Goal: Task Accomplishment & Management: Complete application form

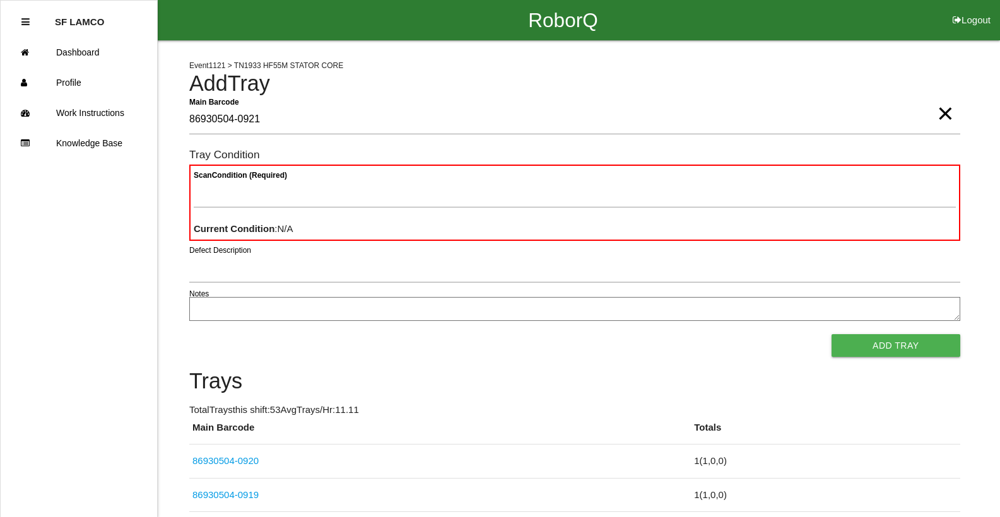
type Barcode "86930504-0921"
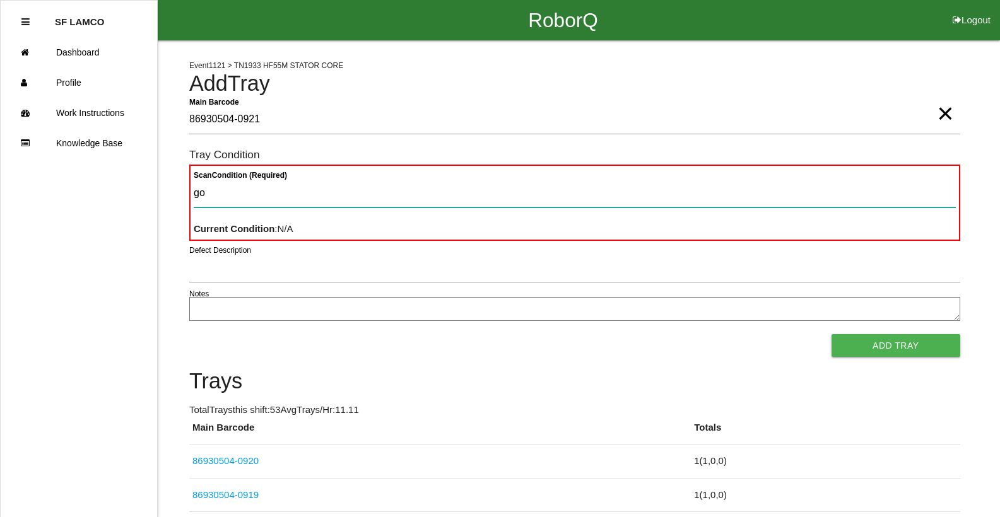
type Condition "goo"
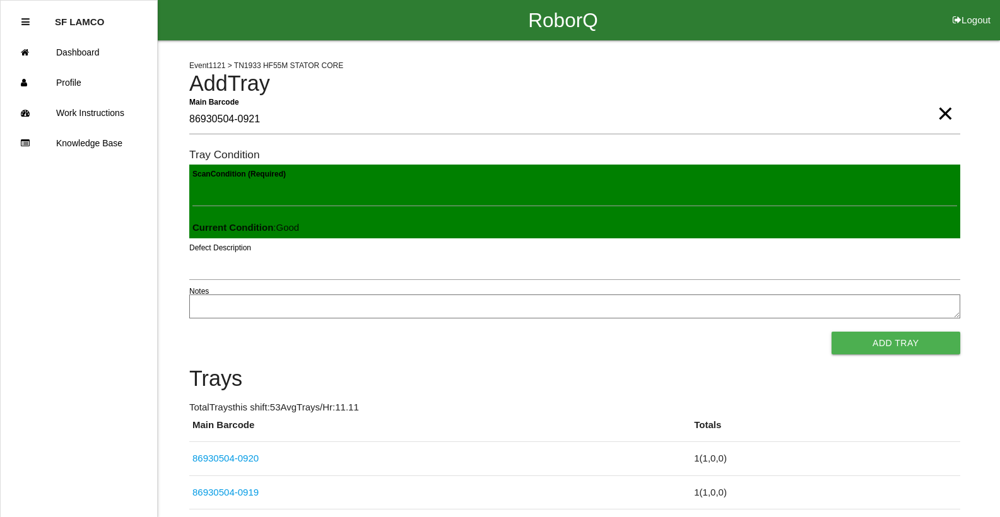
click at [831, 332] on button "Add Tray" at bounding box center [895, 343] width 129 height 23
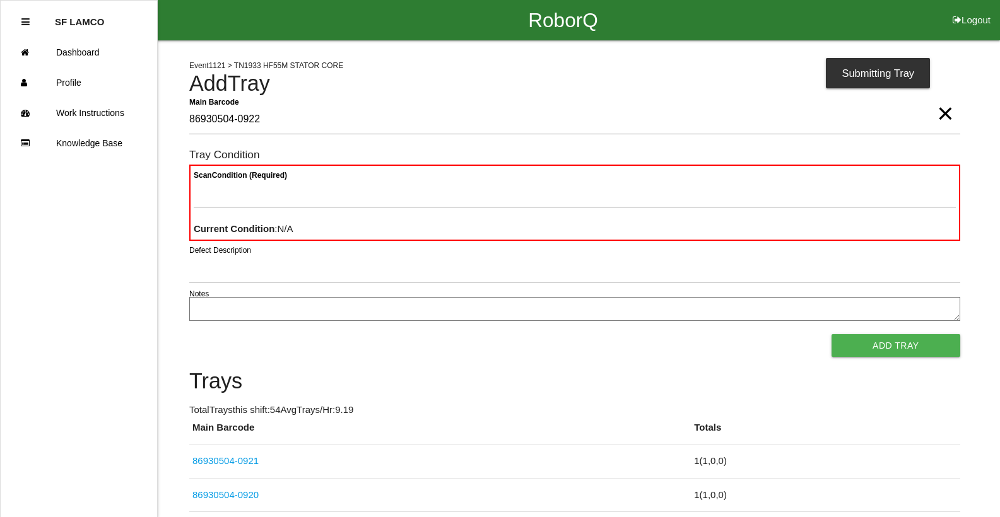
type Barcode "86930504-0922"
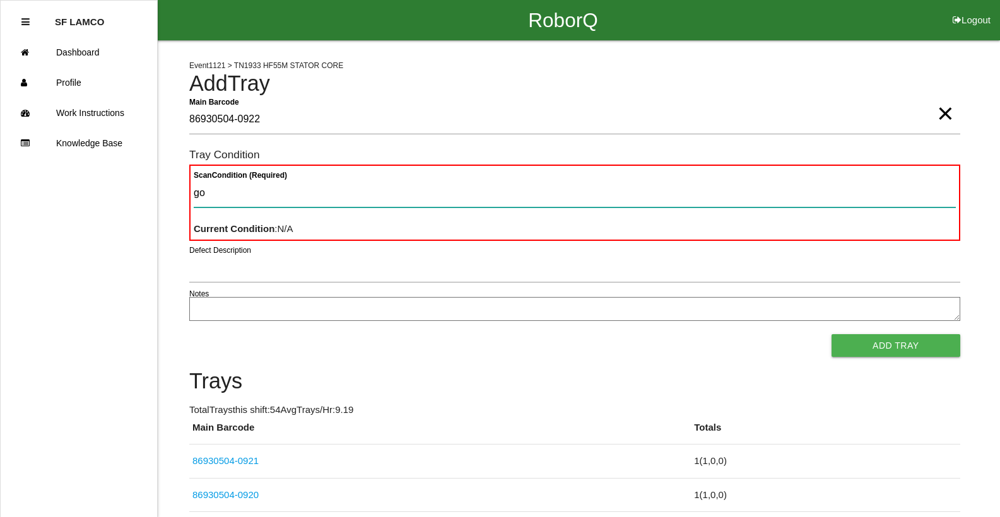
type Condition "goo"
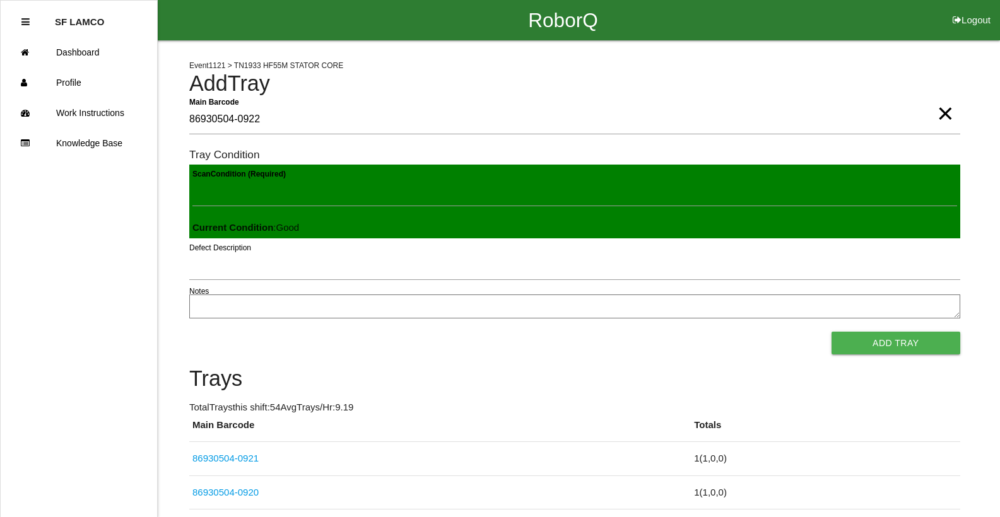
click at [831, 332] on button "Add Tray" at bounding box center [895, 343] width 129 height 23
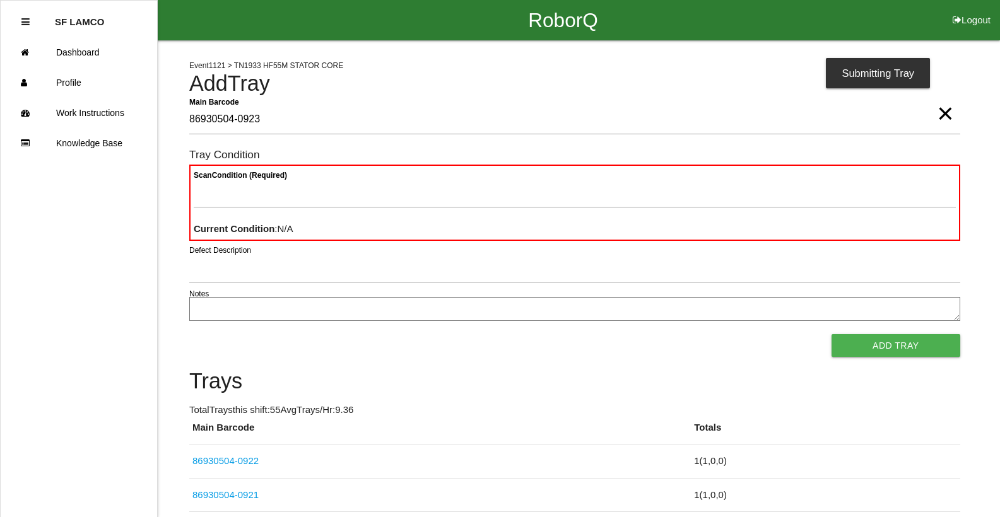
type Barcode "86930504-0923"
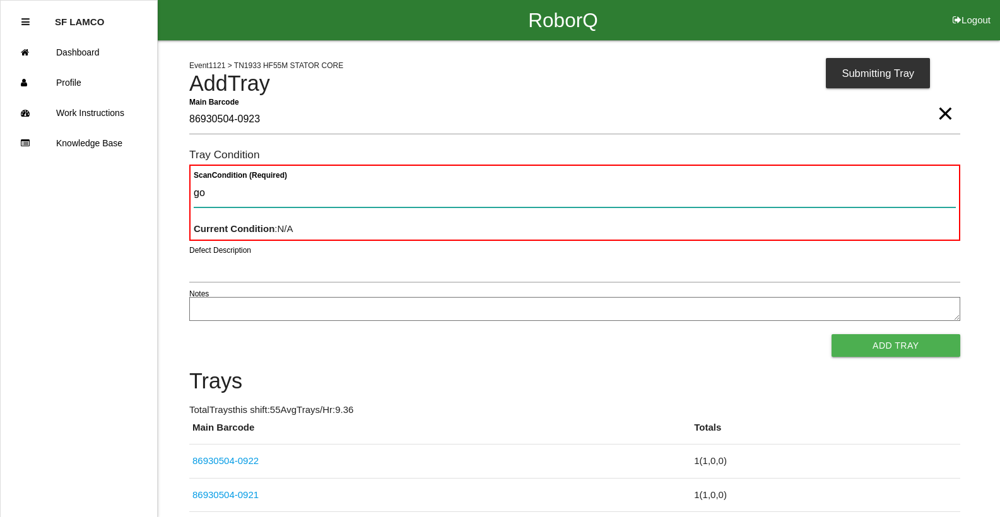
type Condition "goo"
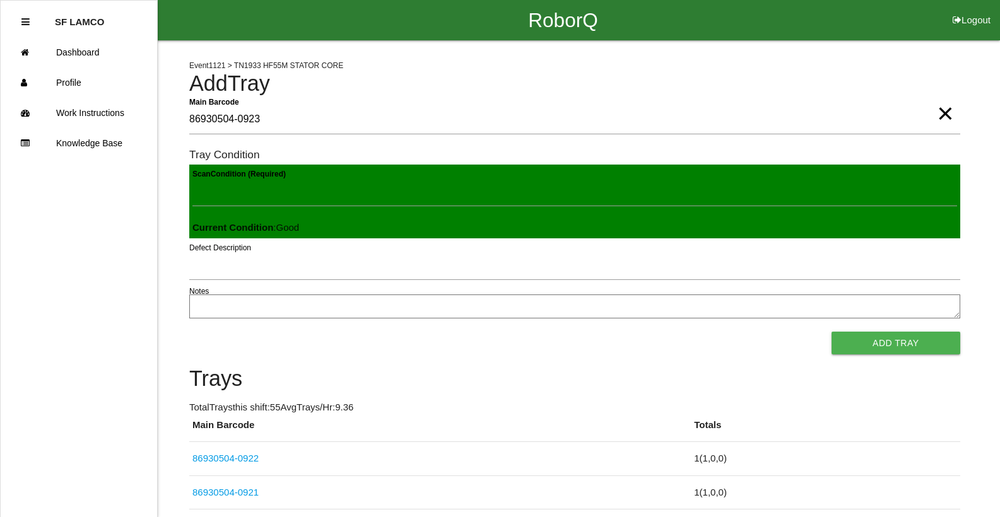
click at [831, 332] on button "Add Tray" at bounding box center [895, 343] width 129 height 23
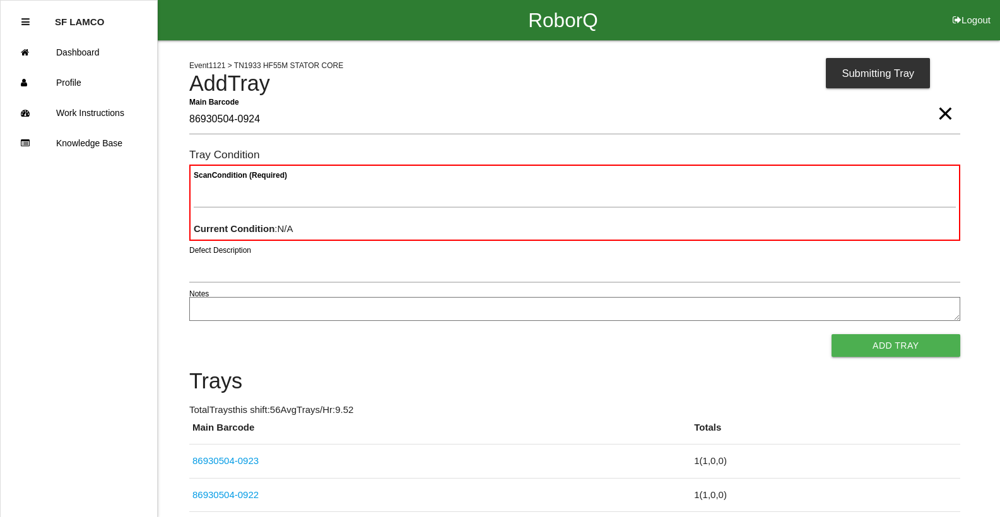
type Barcode "86930504-0924"
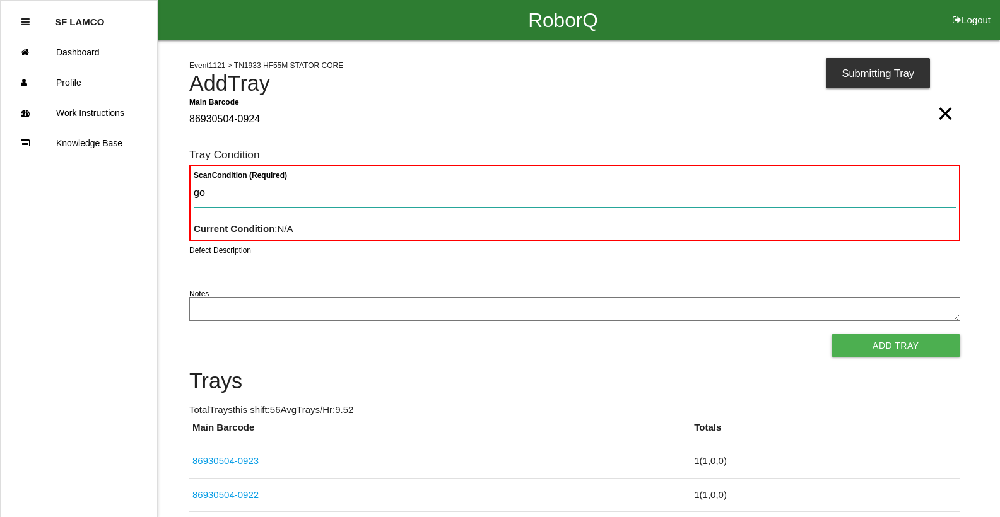
type Condition "goo"
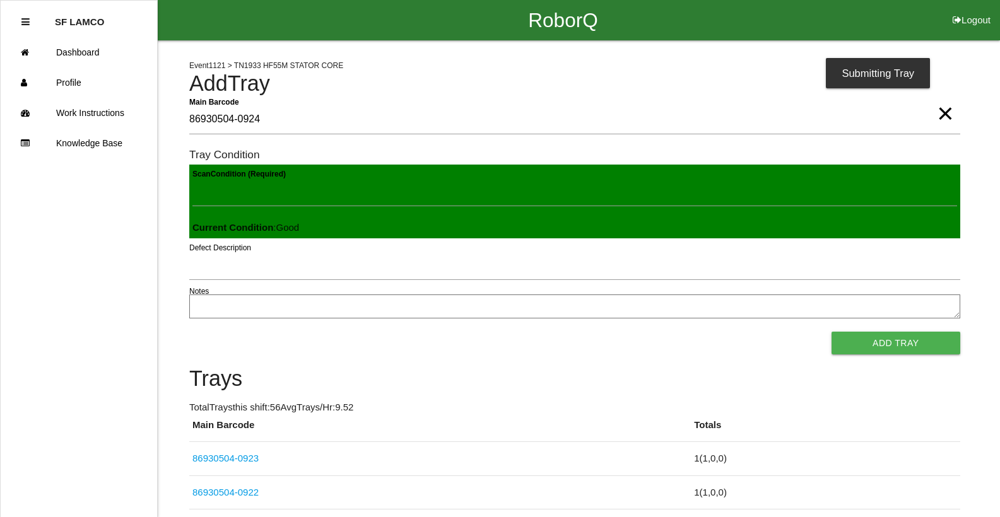
click at [831, 332] on button "Add Tray" at bounding box center [895, 343] width 129 height 23
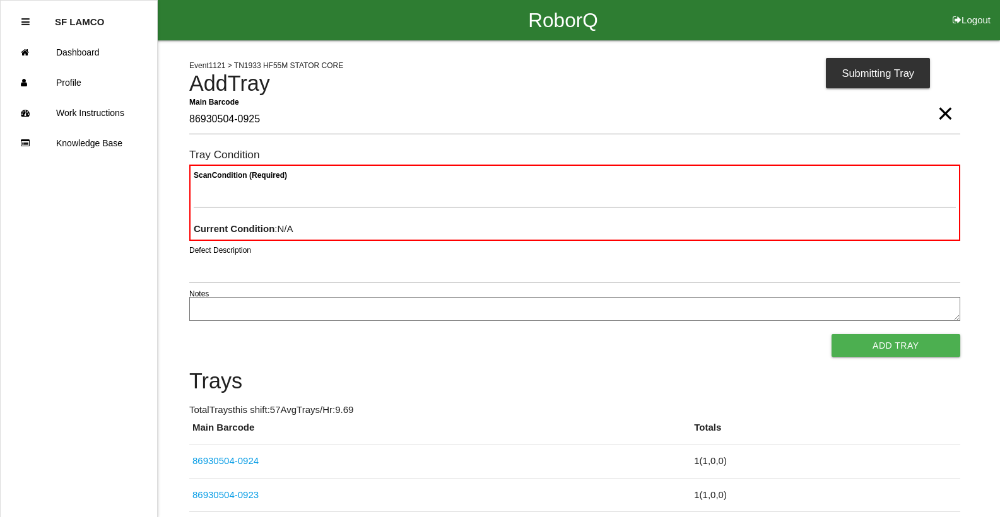
type Barcode "86930504-0925"
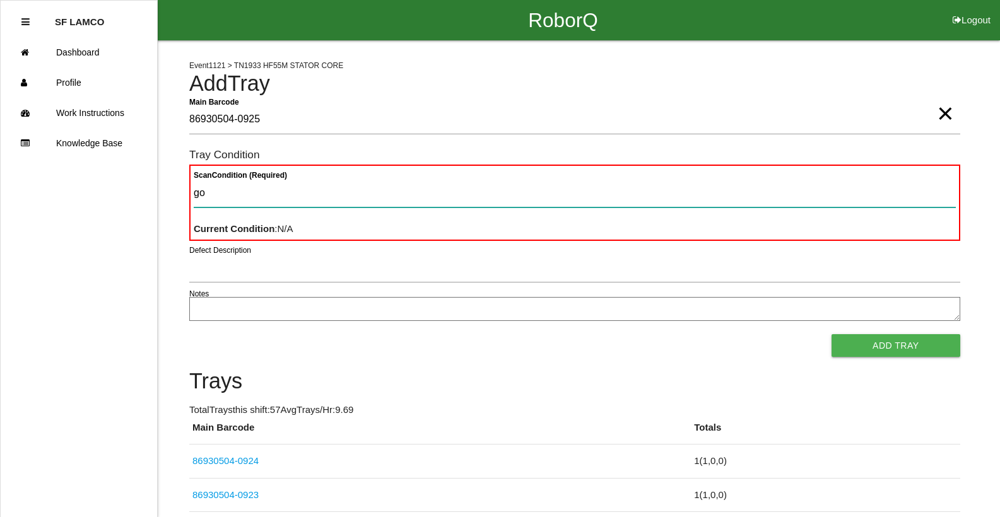
type Condition "goo"
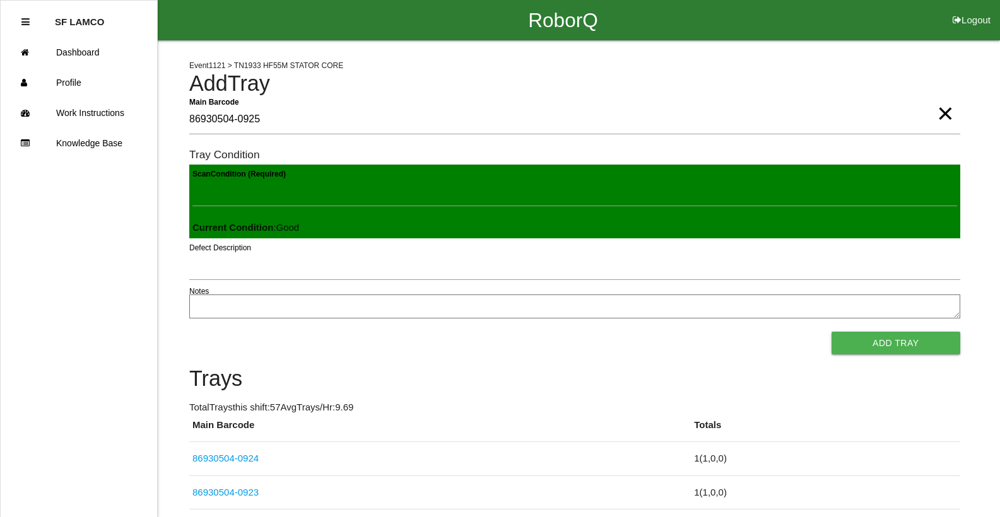
click at [831, 332] on button "Add Tray" at bounding box center [895, 343] width 129 height 23
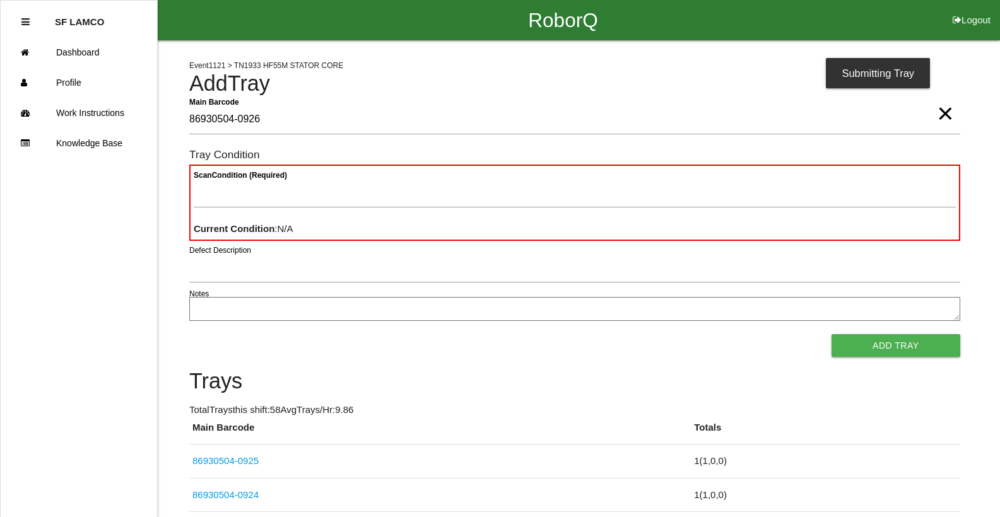
type Barcode "86930504-0926"
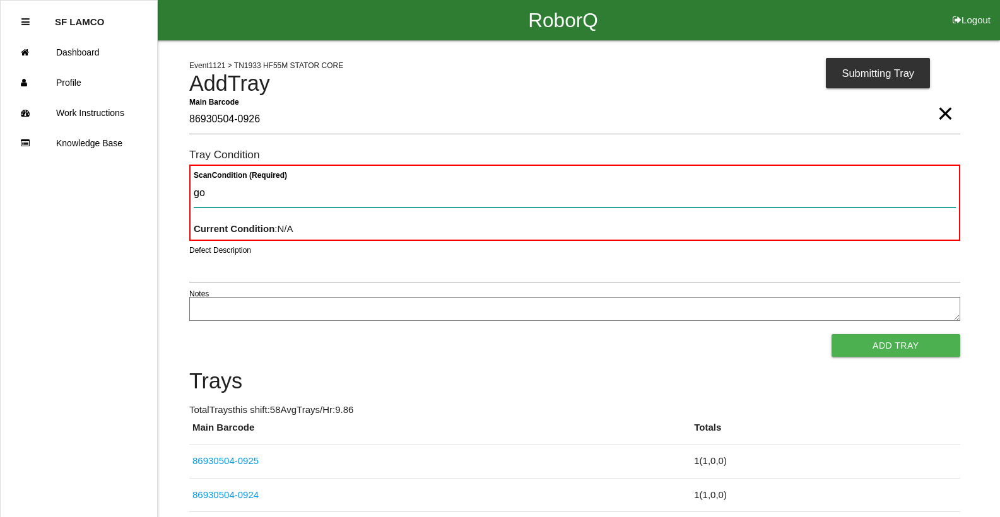
type Condition "goo"
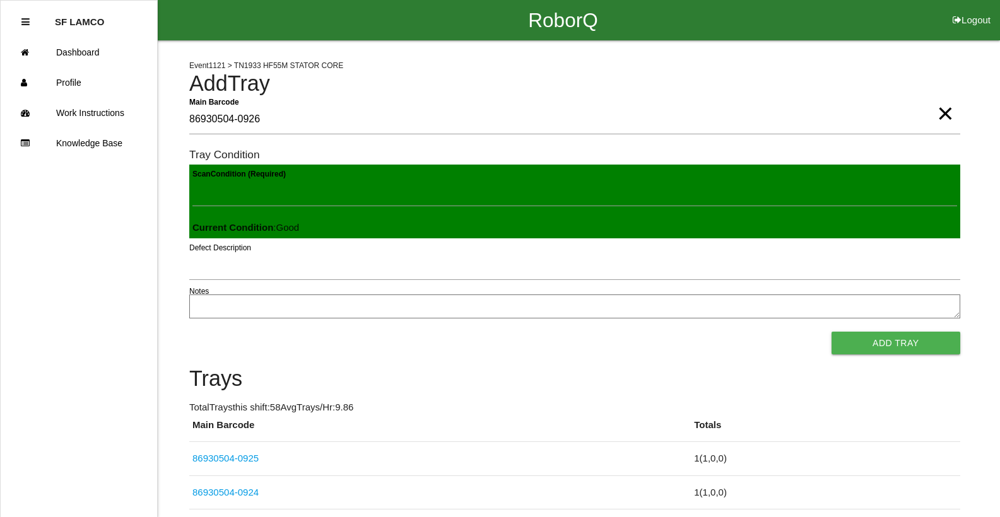
click at [831, 332] on button "Add Tray" at bounding box center [895, 343] width 129 height 23
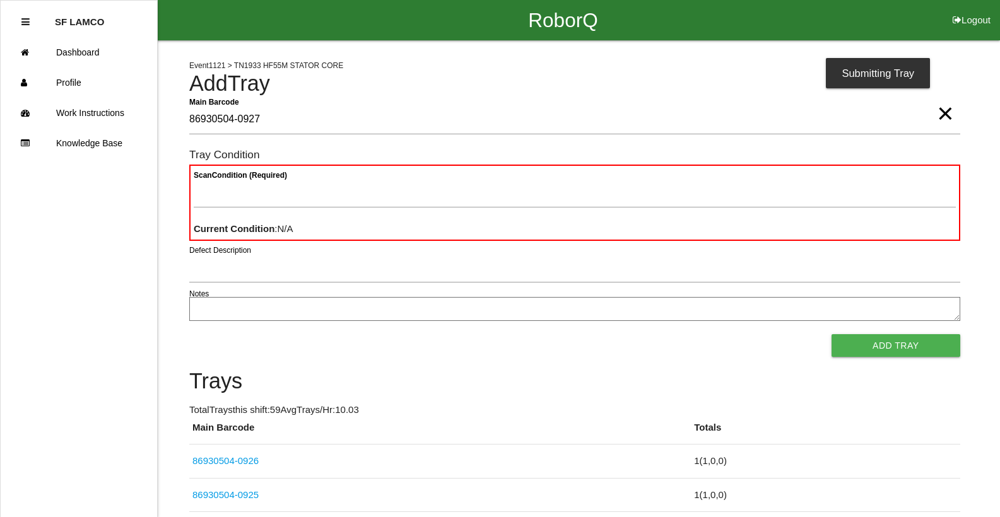
type Barcode "86930504-0927"
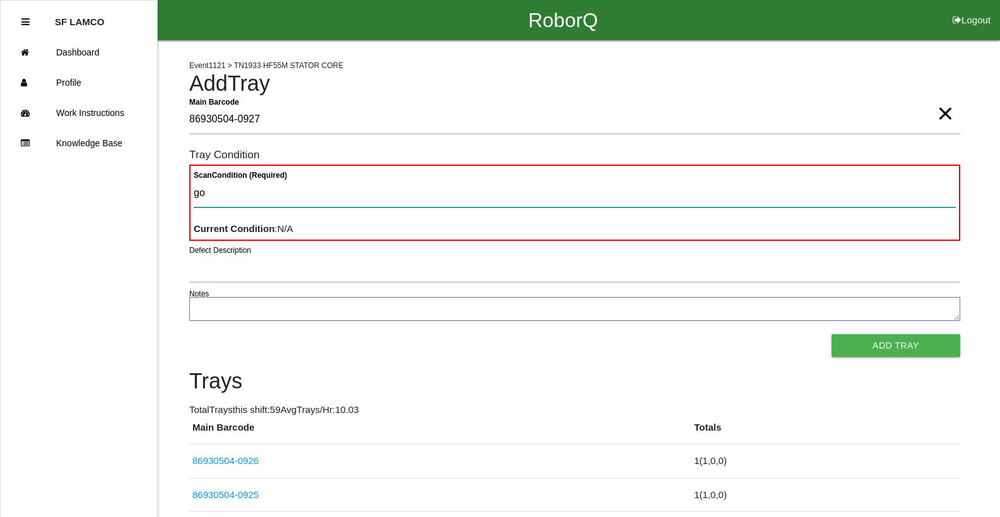
type Condition "goo"
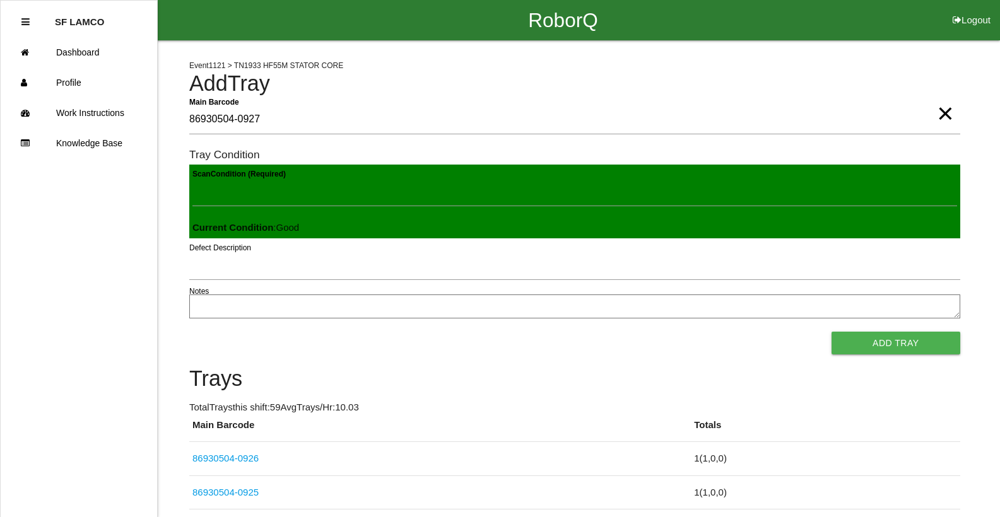
click at [831, 332] on button "Add Tray" at bounding box center [895, 343] width 129 height 23
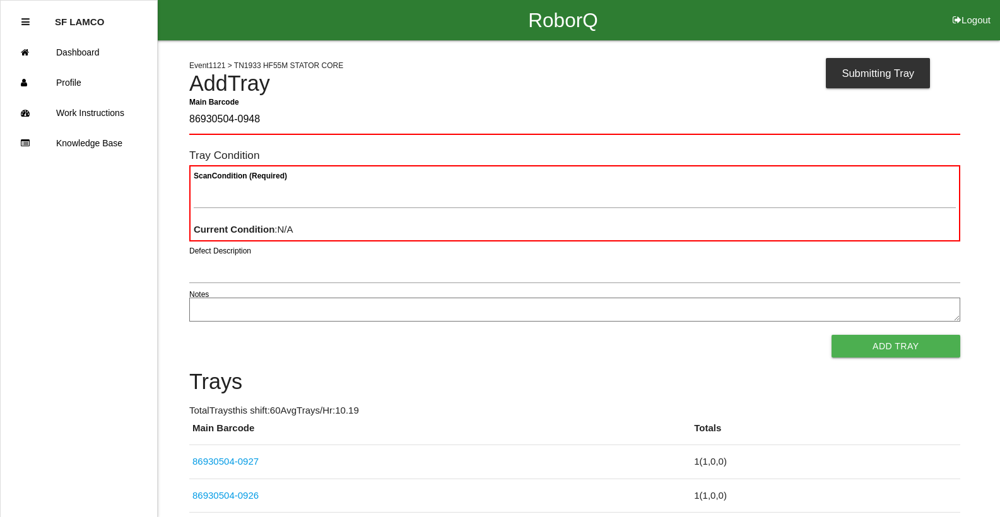
type Barcode "86930504-0948"
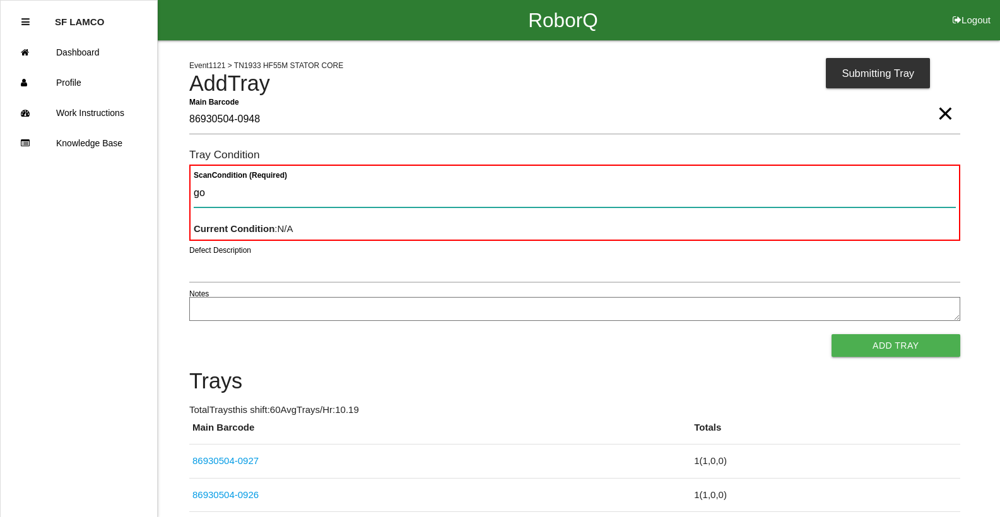
type Condition "goo"
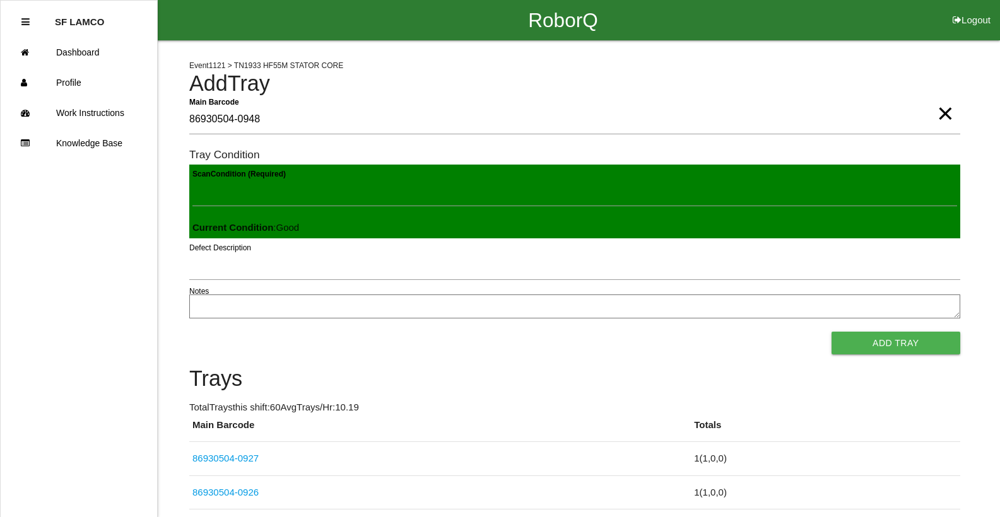
click at [831, 332] on button "Add Tray" at bounding box center [895, 343] width 129 height 23
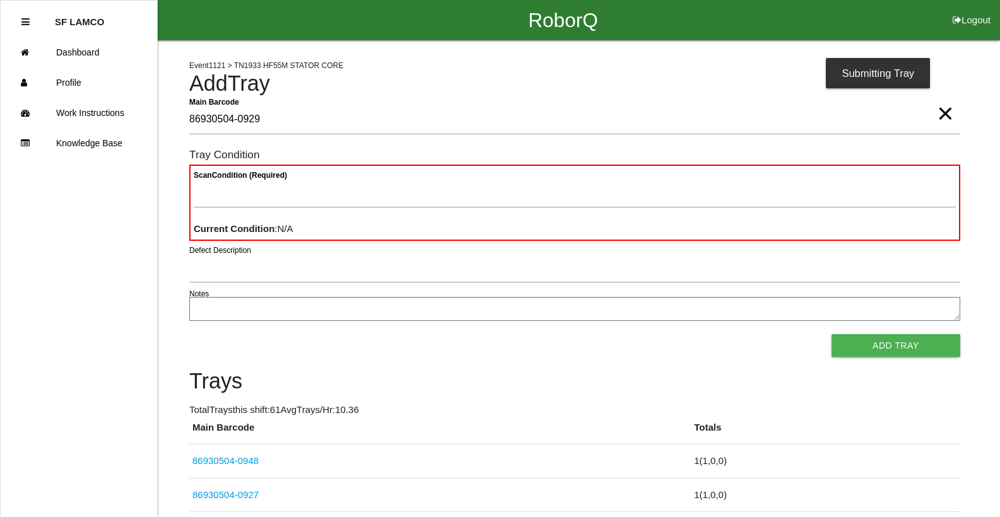
type Barcode "86930504-0929"
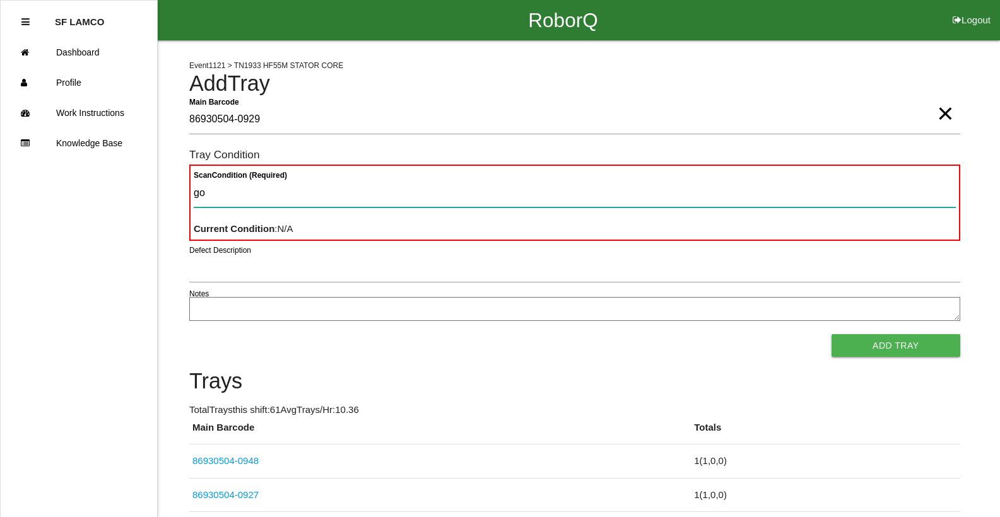
type Condition "goo"
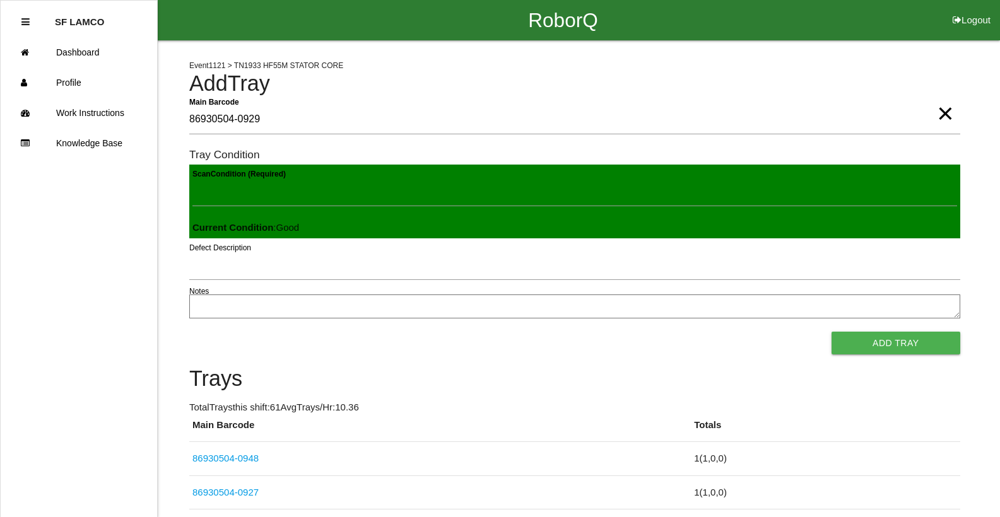
click at [831, 332] on button "Add Tray" at bounding box center [895, 343] width 129 height 23
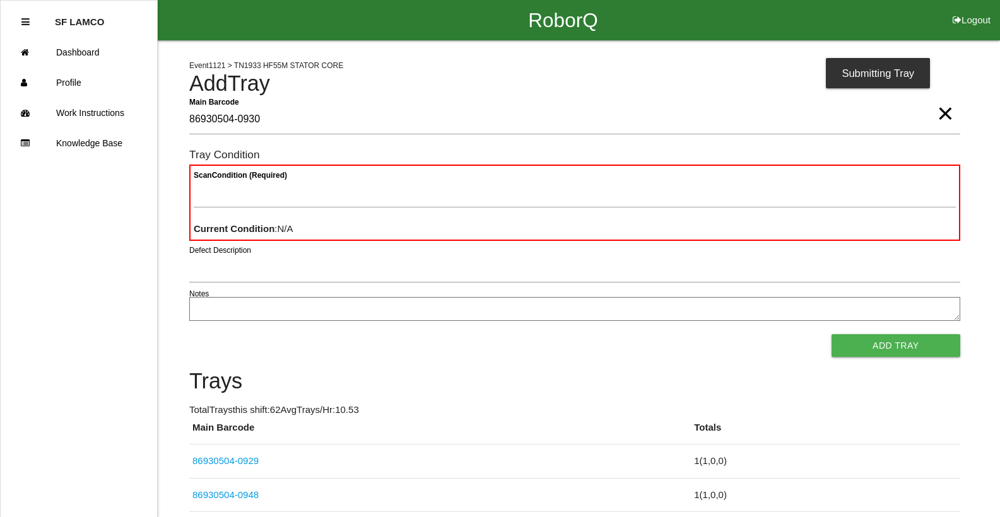
type Barcode "86930504-0930"
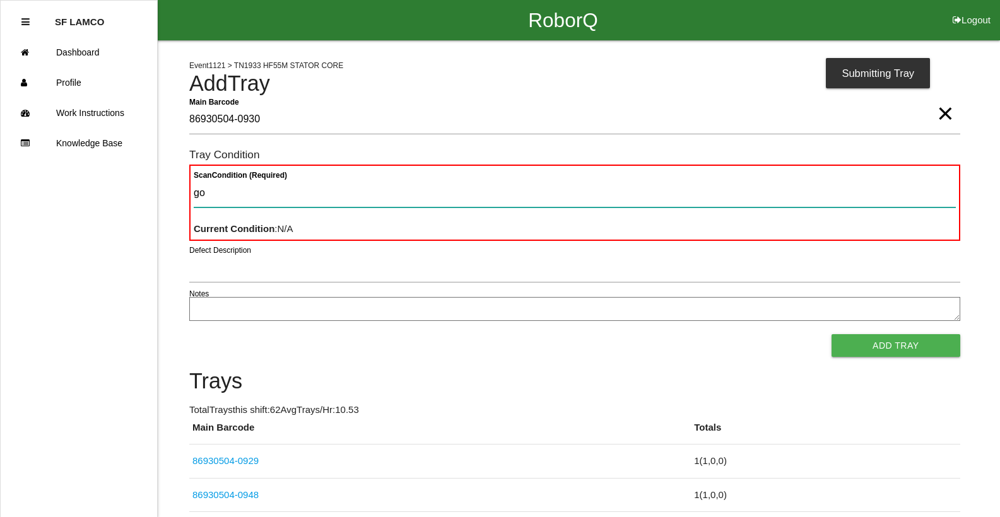
type Condition "goo"
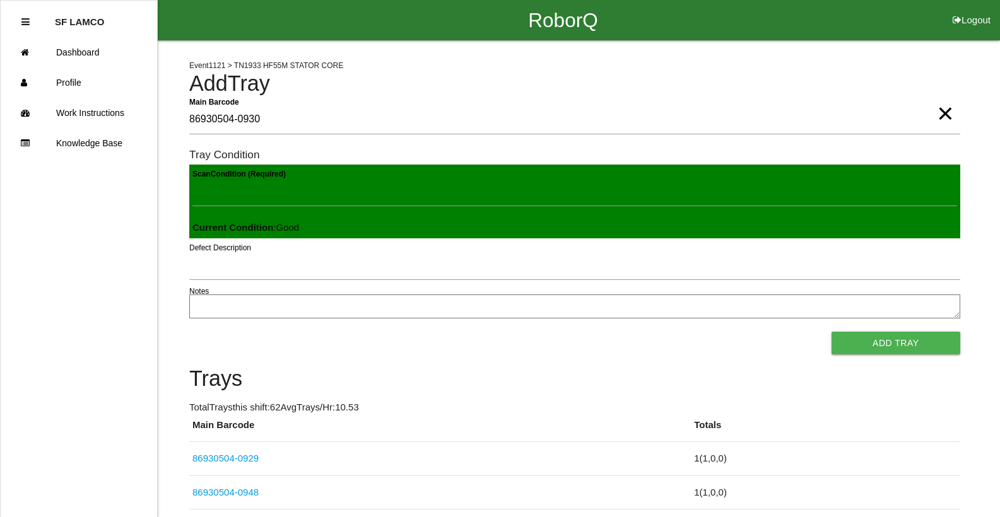
click at [831, 332] on button "Add Tray" at bounding box center [895, 343] width 129 height 23
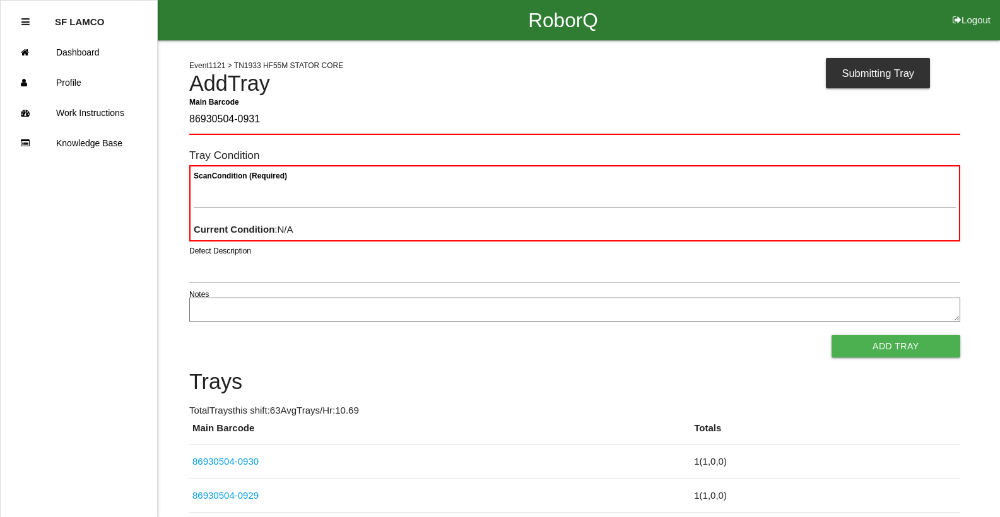
type Barcode "86930504-0931"
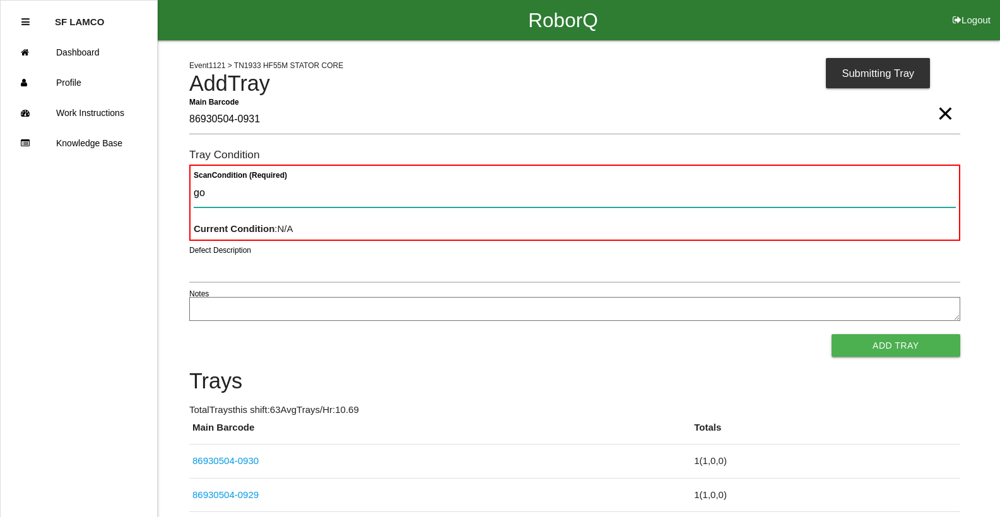
type Condition "goo"
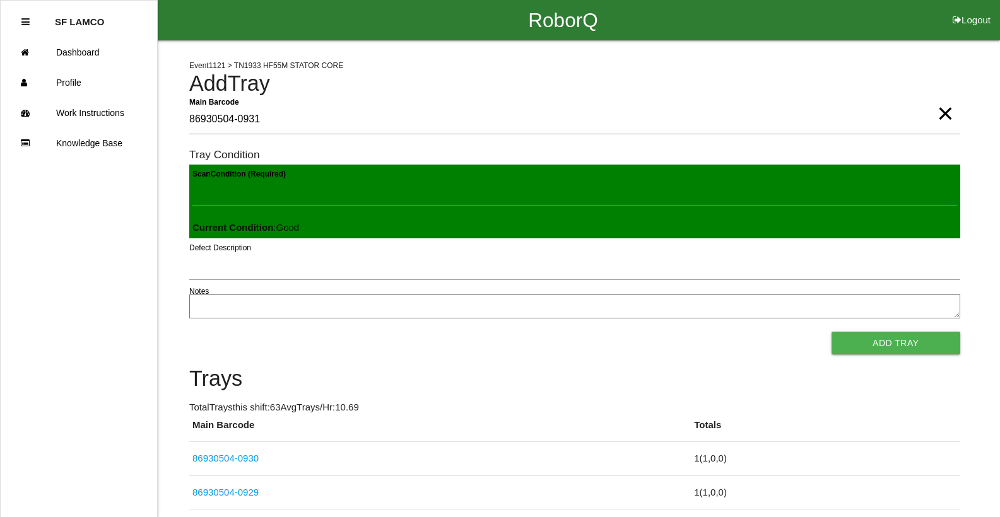
click at [831, 332] on button "Add Tray" at bounding box center [895, 343] width 129 height 23
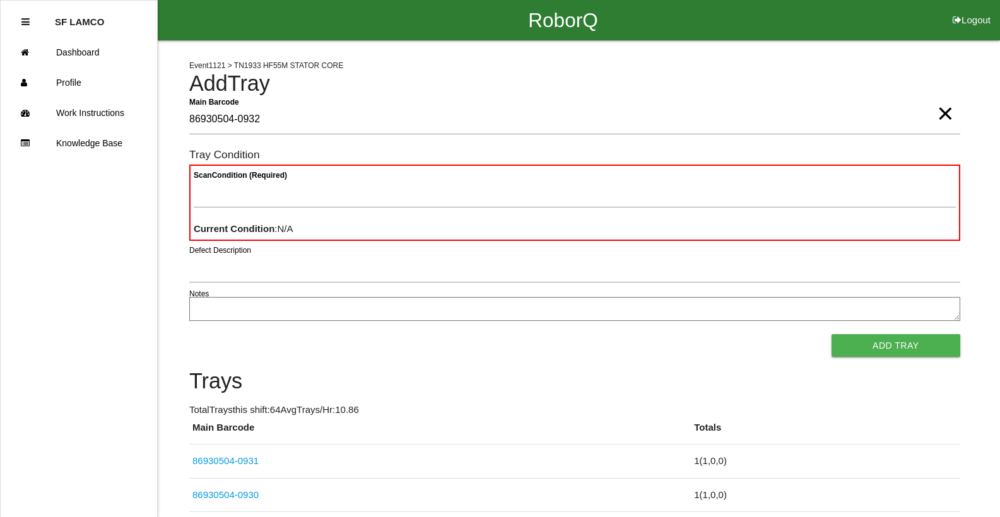
type Barcode "86930504-0932"
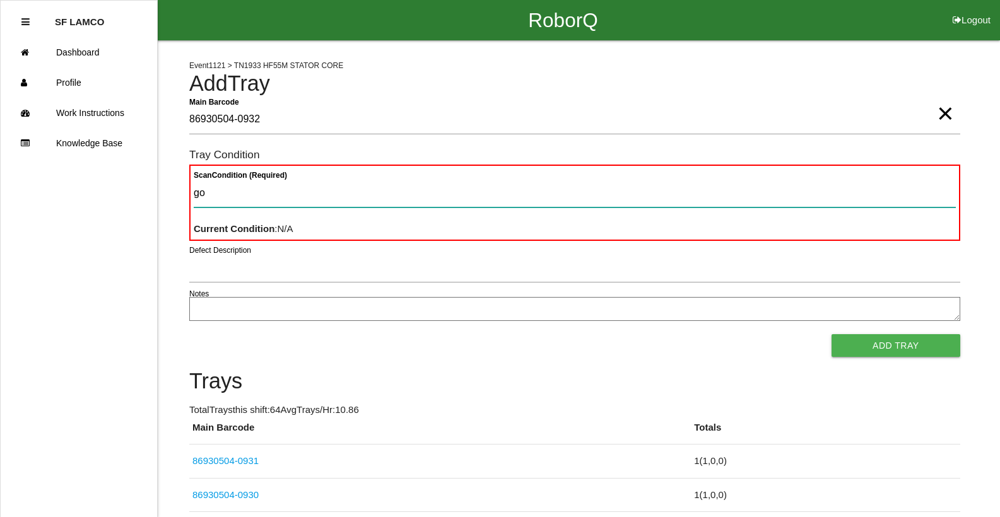
type Condition "goo"
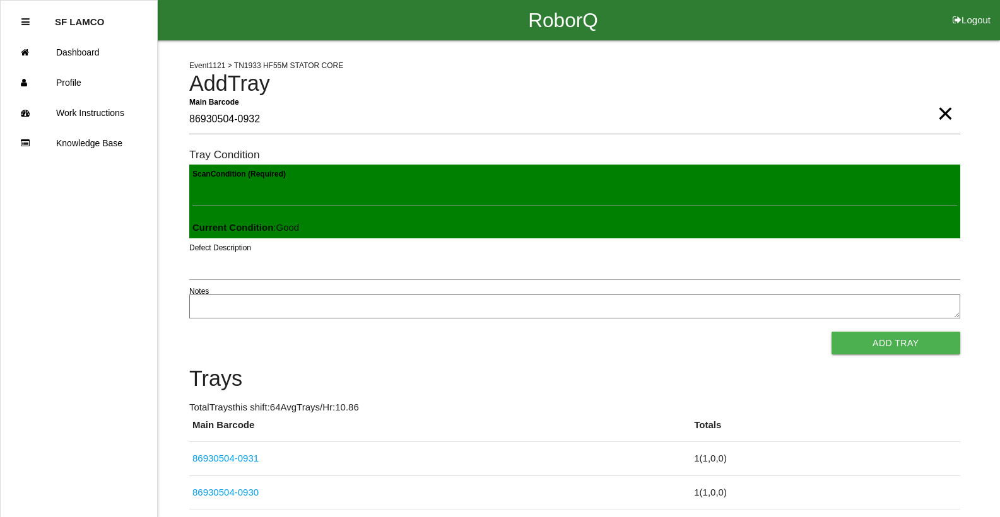
click at [831, 332] on button "Add Tray" at bounding box center [895, 343] width 129 height 23
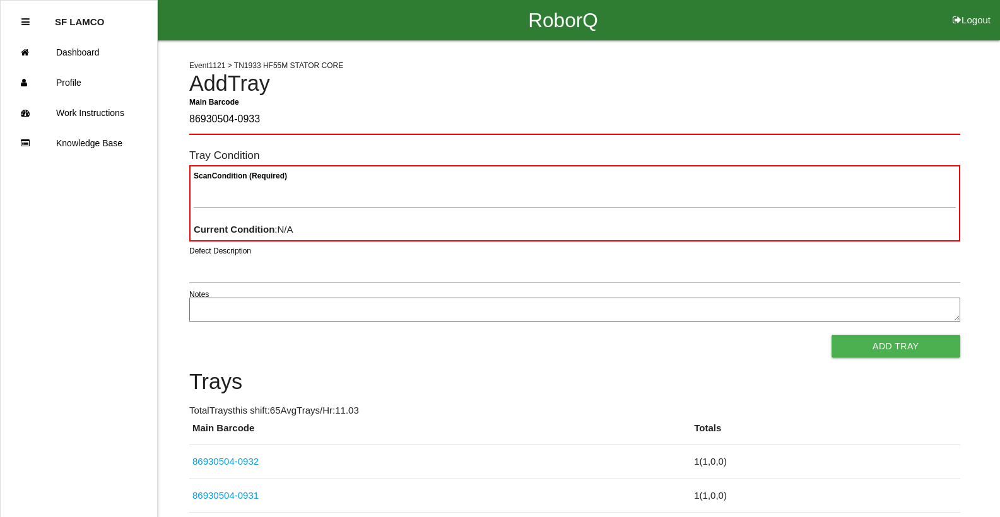
type Barcode "86930504-0933"
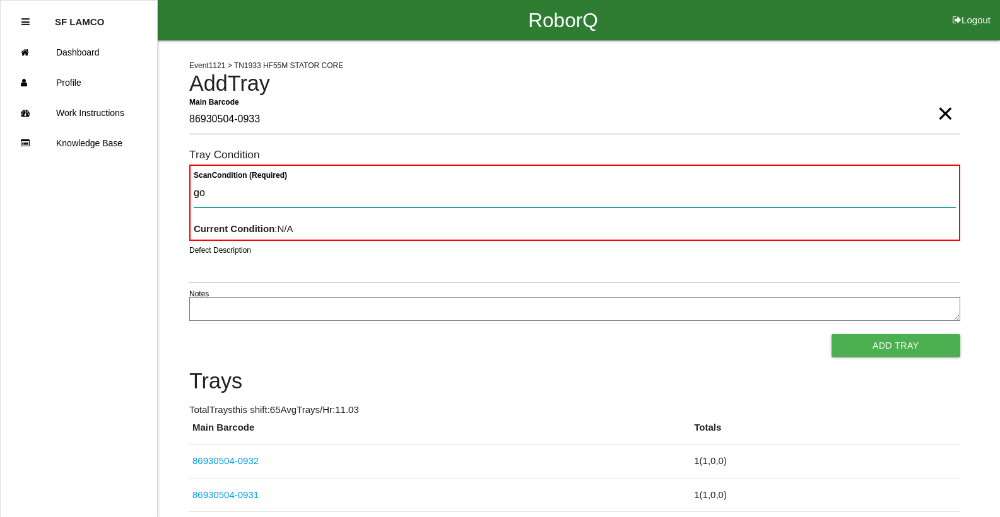
type Condition "goo"
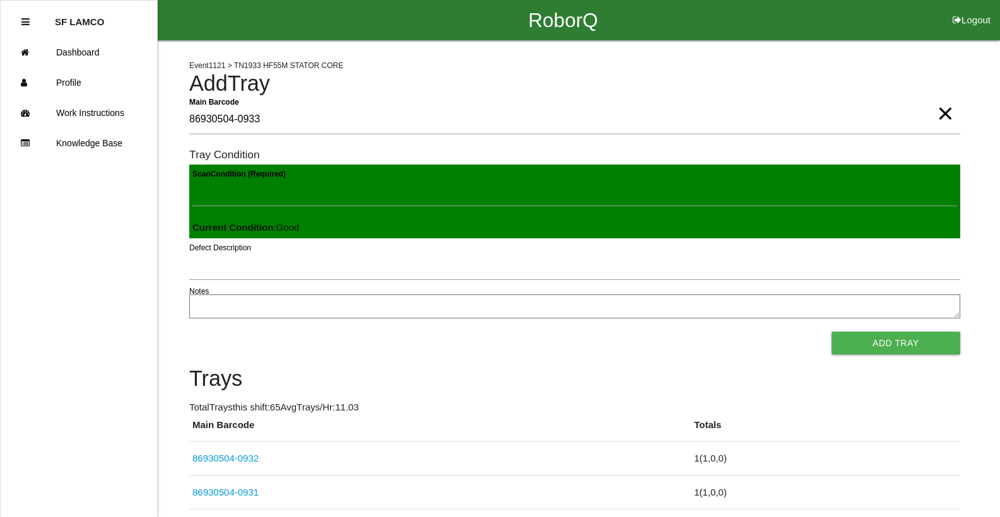
click at [831, 332] on button "Add Tray" at bounding box center [895, 343] width 129 height 23
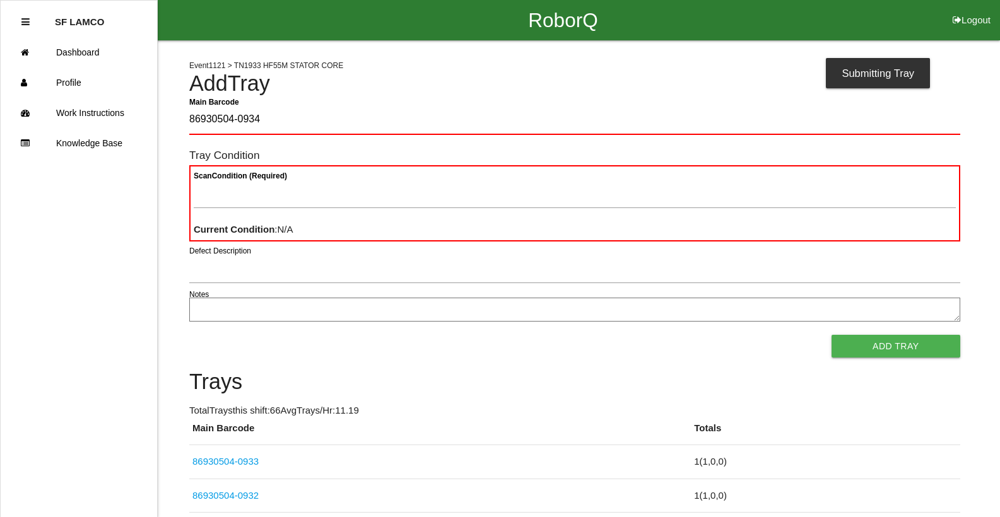
type Barcode "86930504-0934"
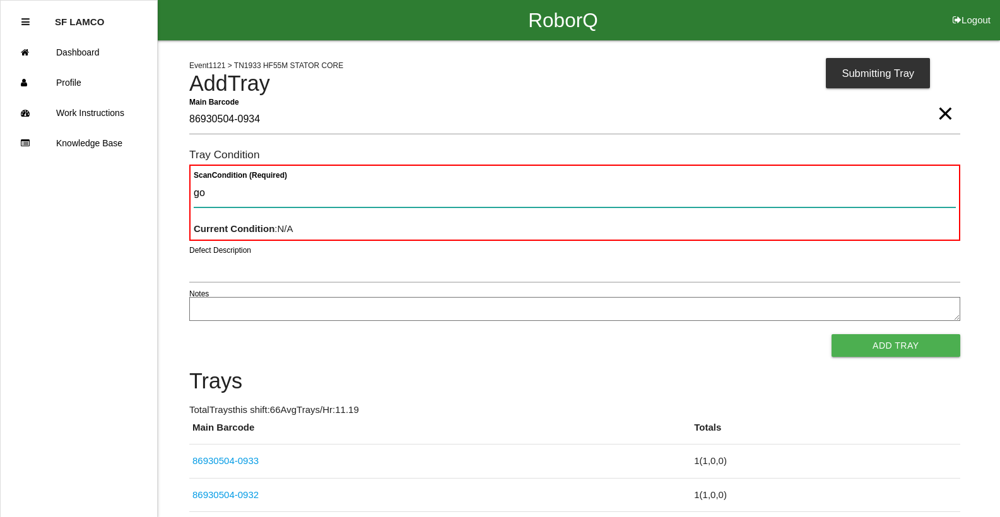
type Condition "goo"
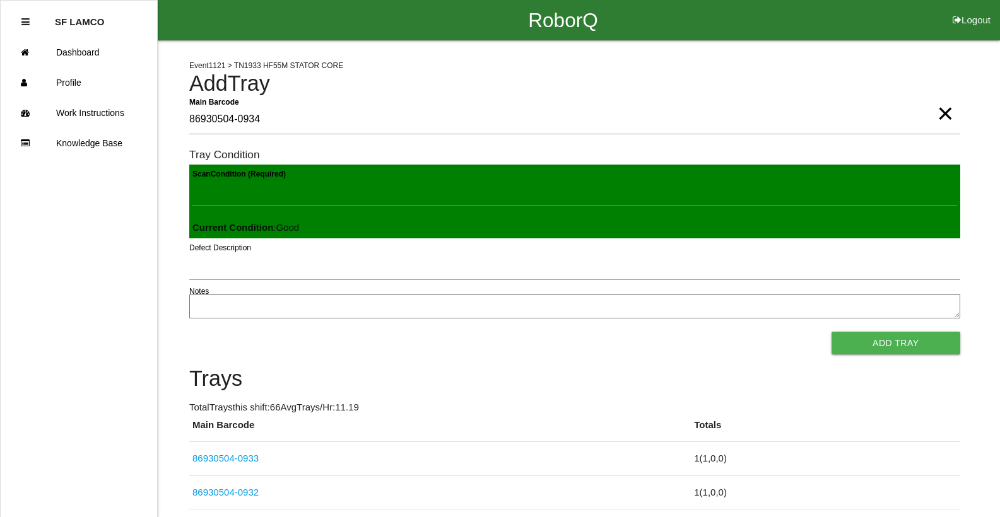
click at [831, 332] on button "Add Tray" at bounding box center [895, 343] width 129 height 23
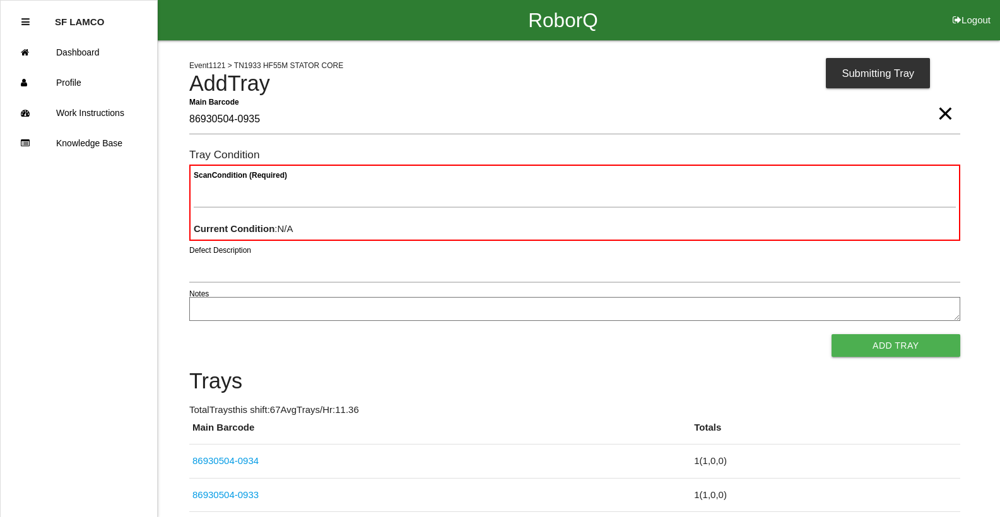
type Barcode "86930504-0935"
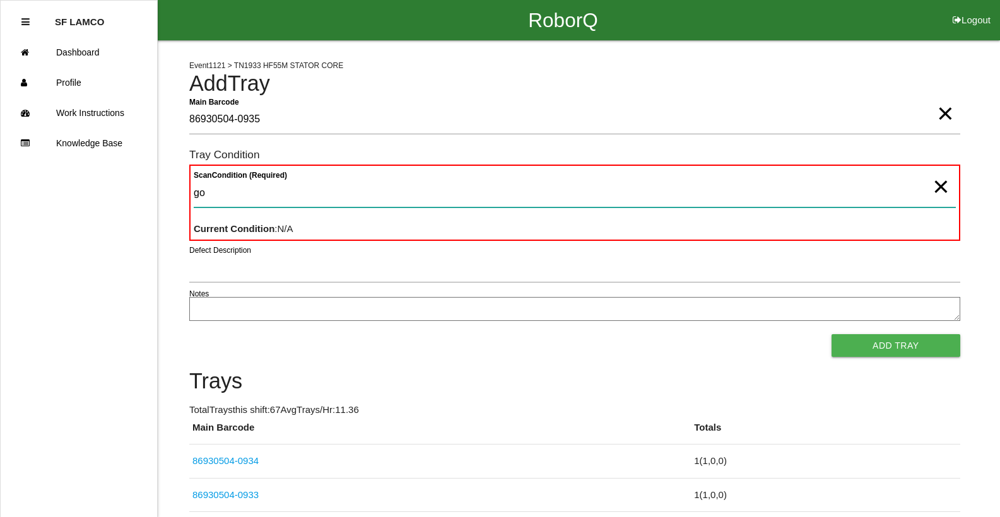
type Condition "goo"
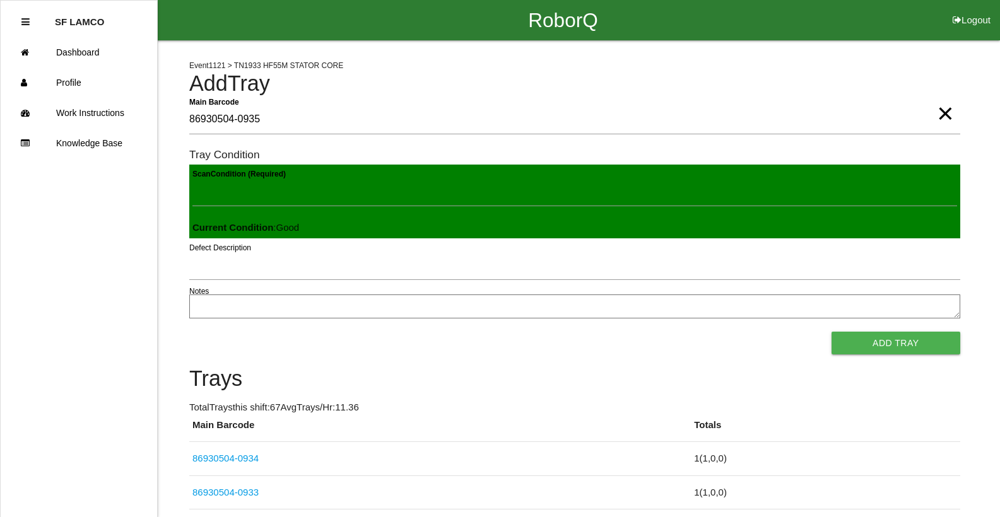
click at [831, 332] on button "Add Tray" at bounding box center [895, 343] width 129 height 23
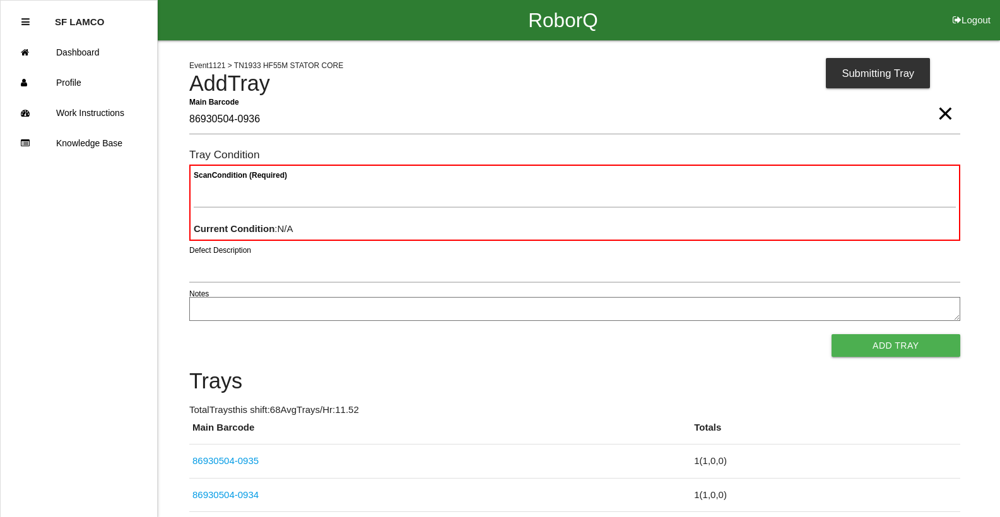
type Barcode "86930504-0936"
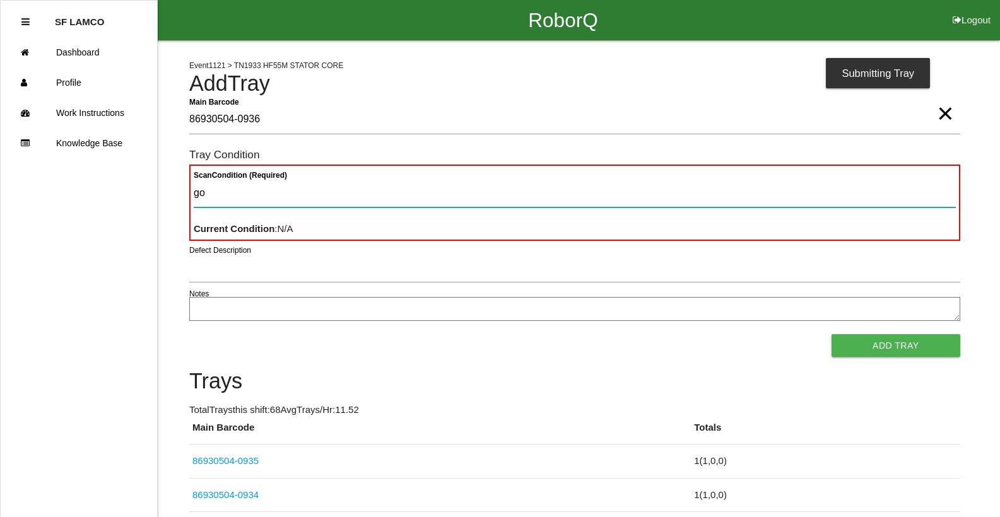
type Condition "goo"
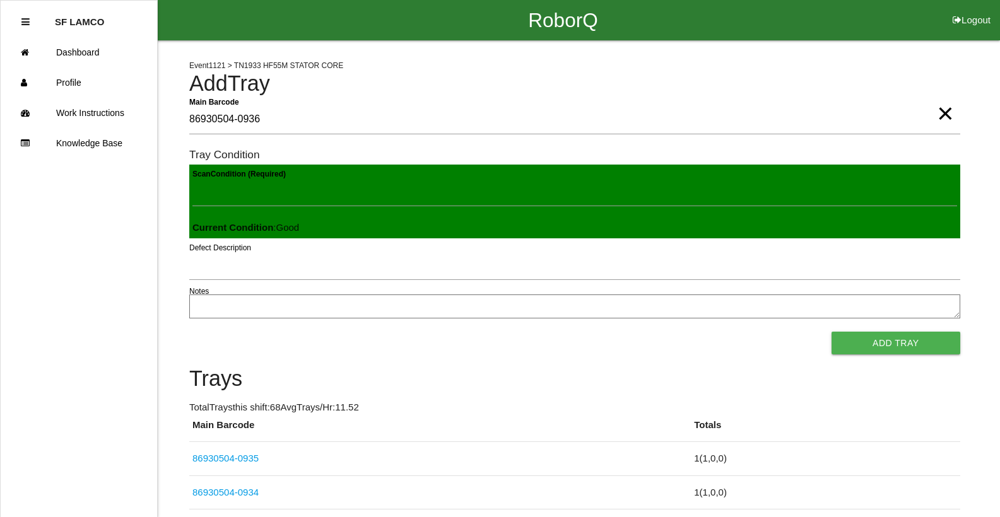
click at [831, 332] on button "Add Tray" at bounding box center [895, 343] width 129 height 23
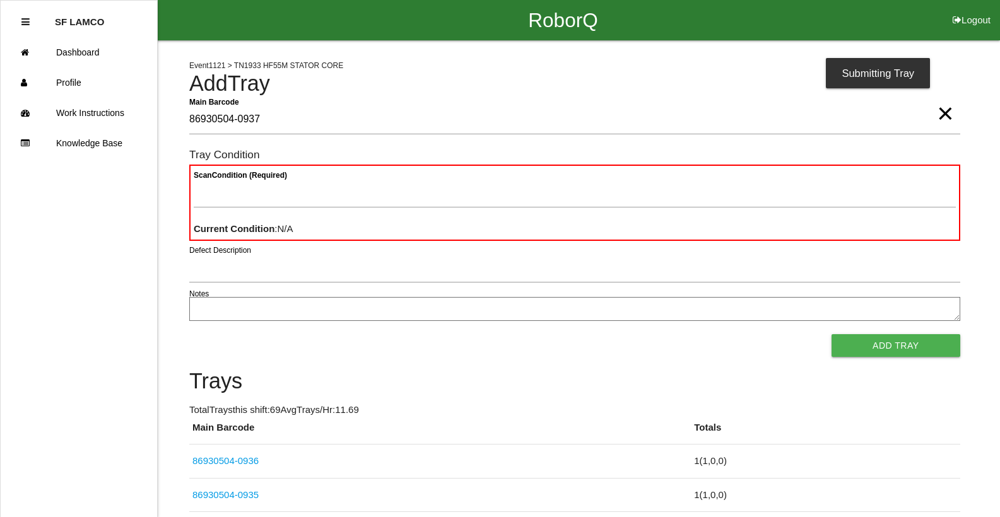
type Barcode "86930504-0937"
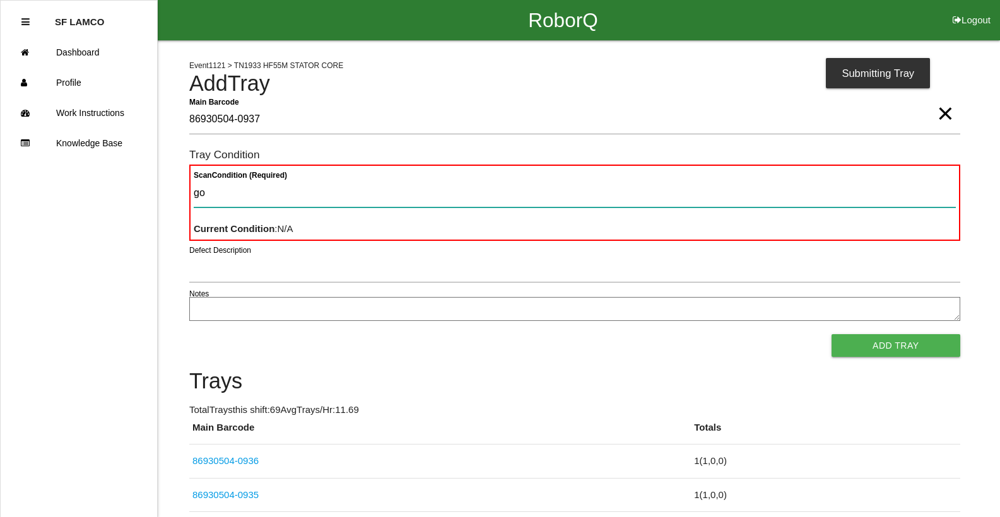
type Condition "goo"
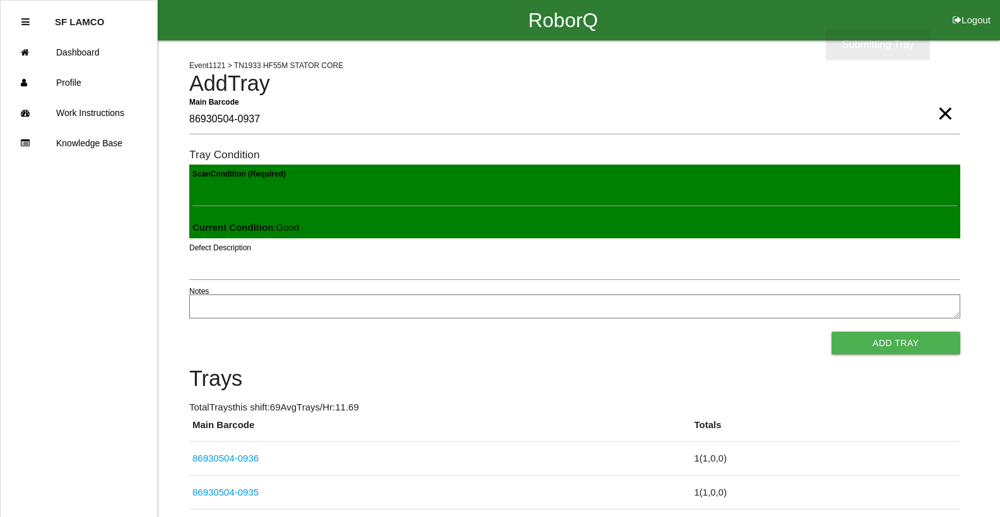
click at [831, 332] on button "Add Tray" at bounding box center [895, 343] width 129 height 23
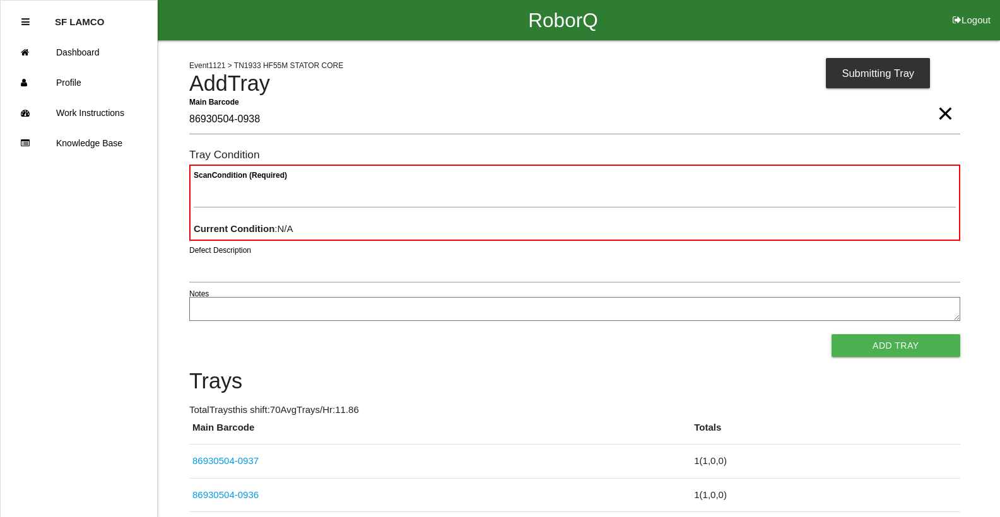
type Barcode "86930504-0938"
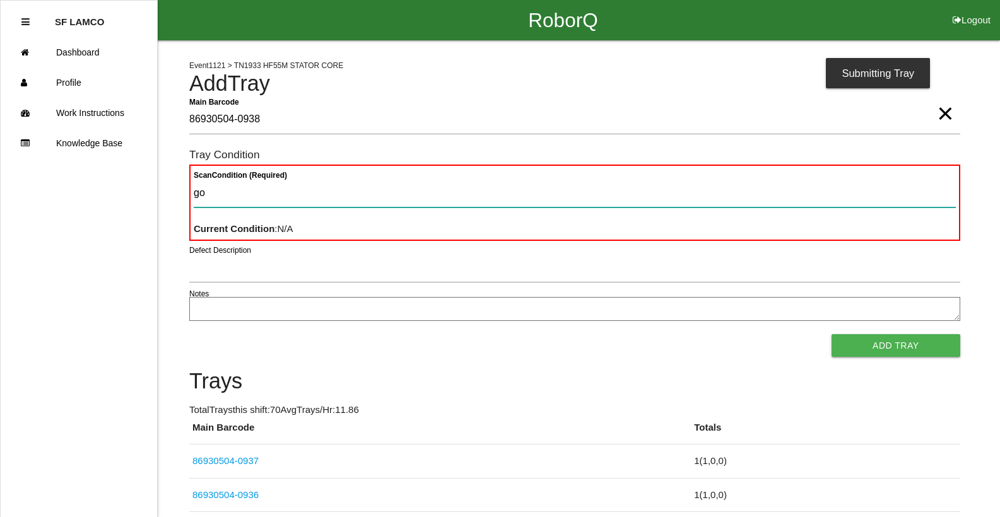
type Condition "goo"
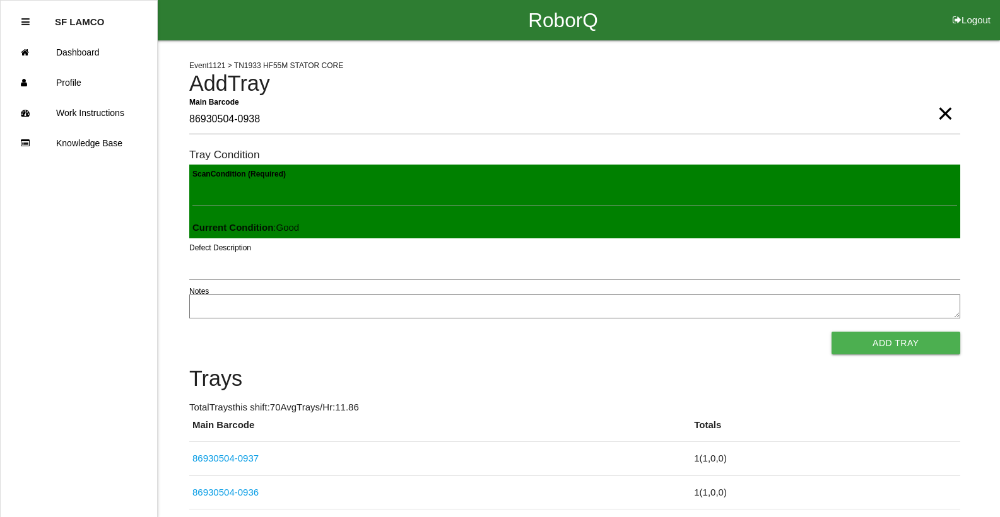
click at [831, 332] on button "Add Tray" at bounding box center [895, 343] width 129 height 23
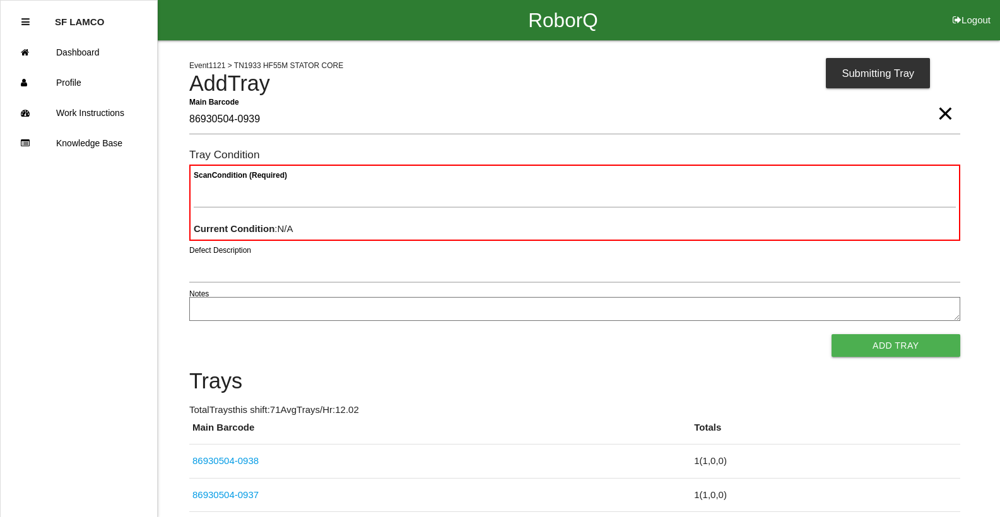
type Barcode "86930504-0939"
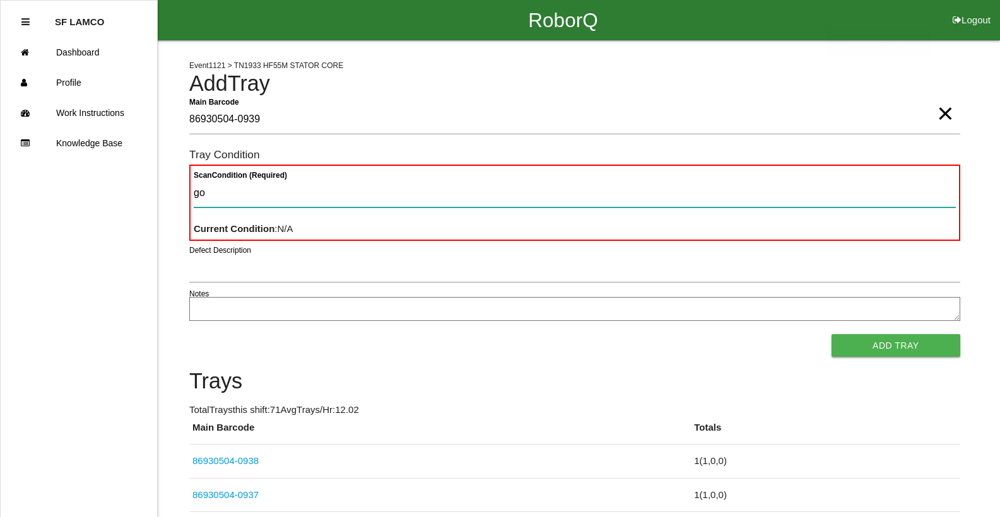
type Condition "goo"
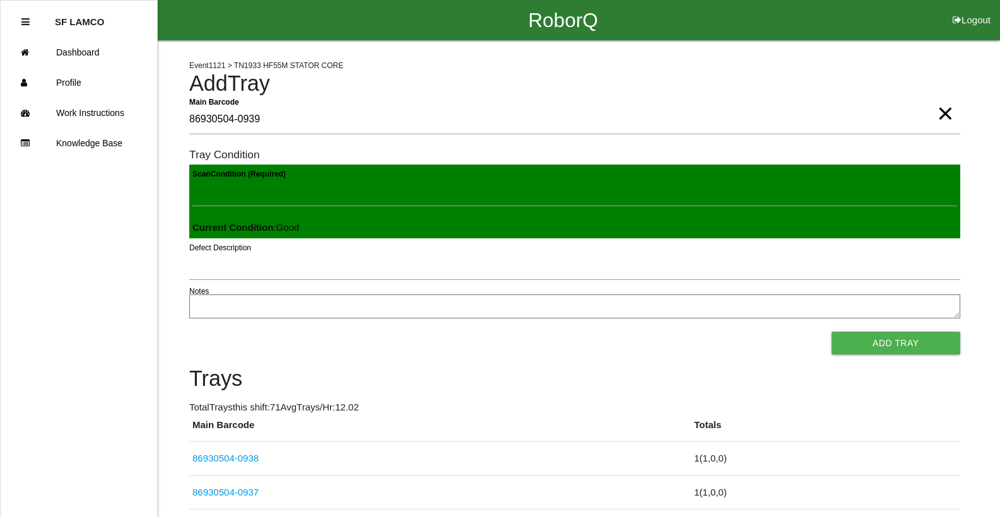
click button "Add Tray" at bounding box center [895, 343] width 129 height 23
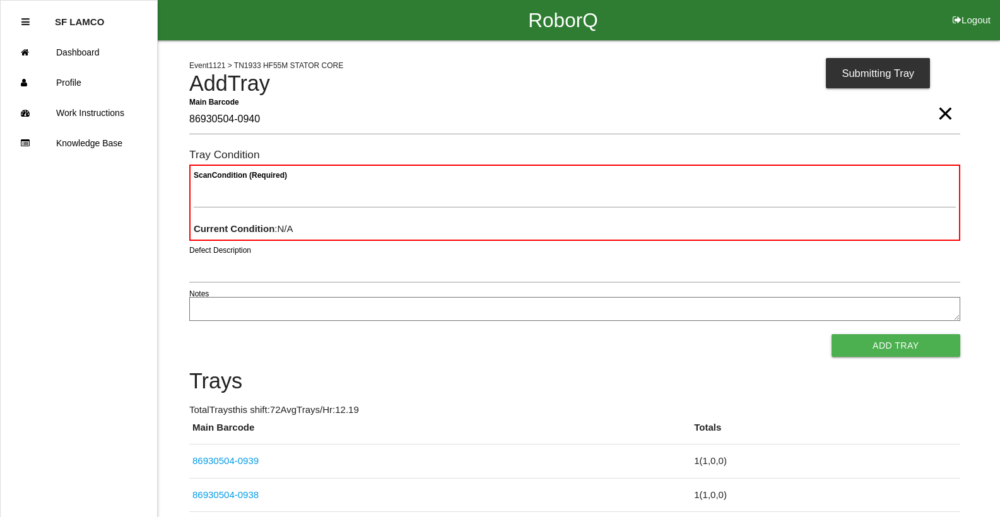
type Barcode "86930504-0940"
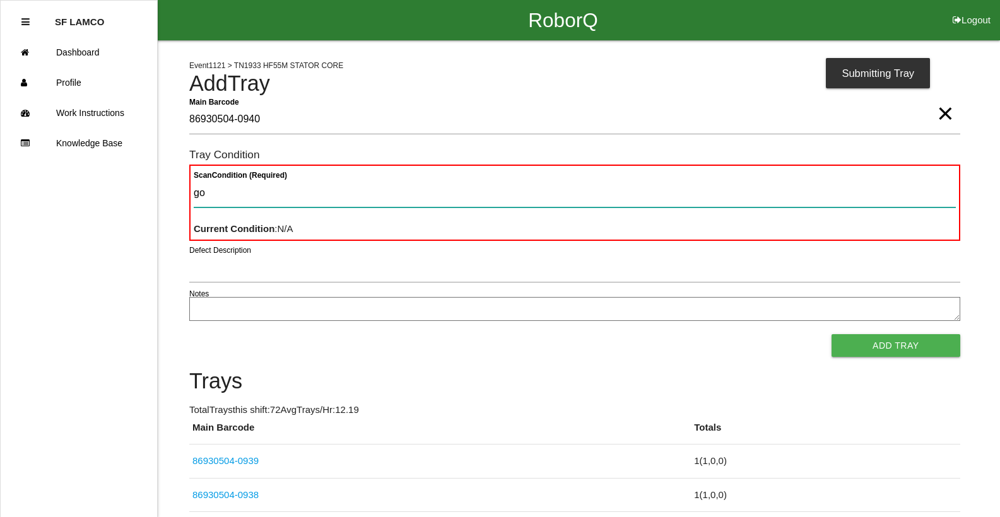
type Condition "goo"
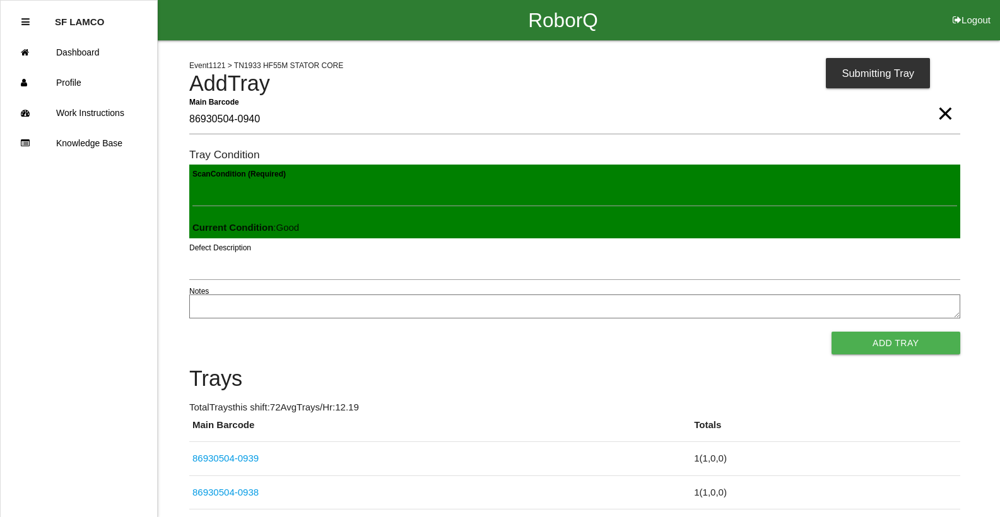
click at [831, 332] on button "Add Tray" at bounding box center [895, 343] width 129 height 23
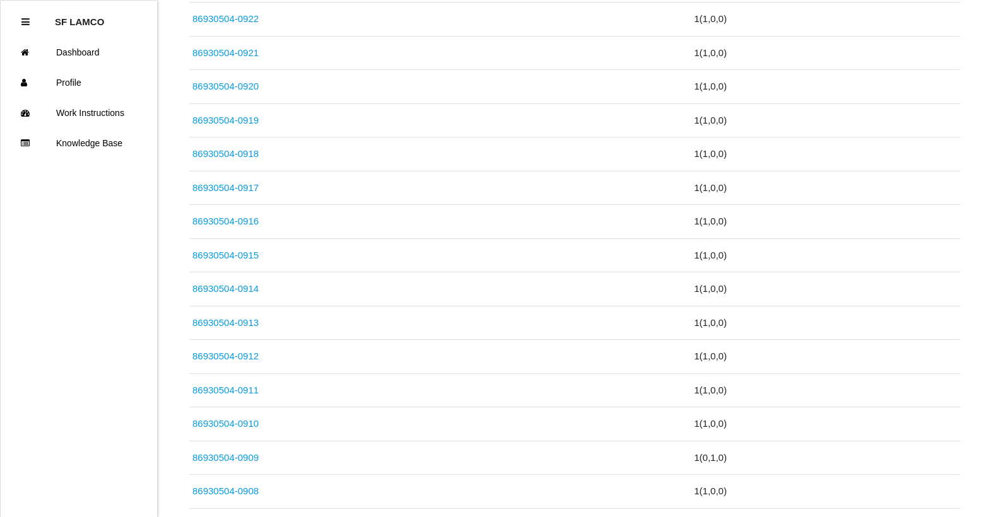
scroll to position [1072, 0]
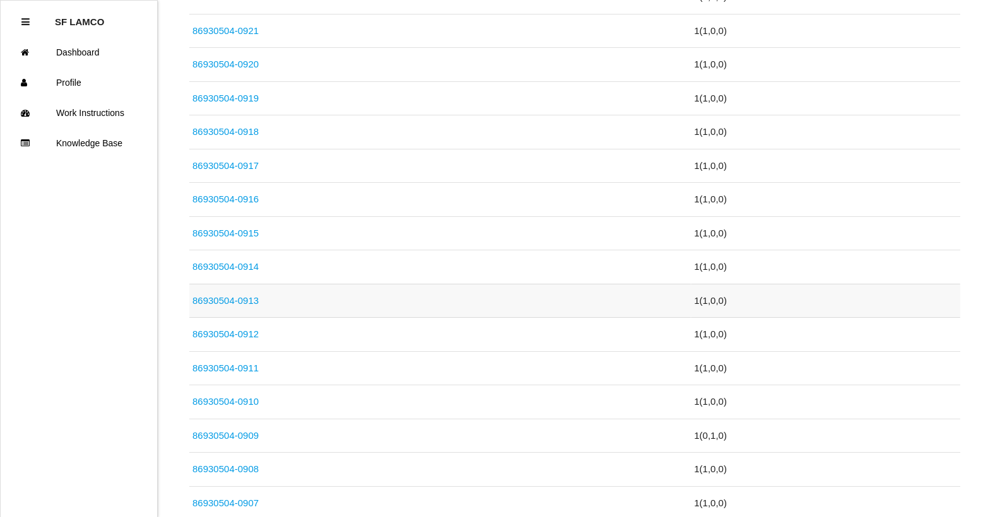
click at [247, 301] on link "86930504-0913" at bounding box center [225, 300] width 66 height 11
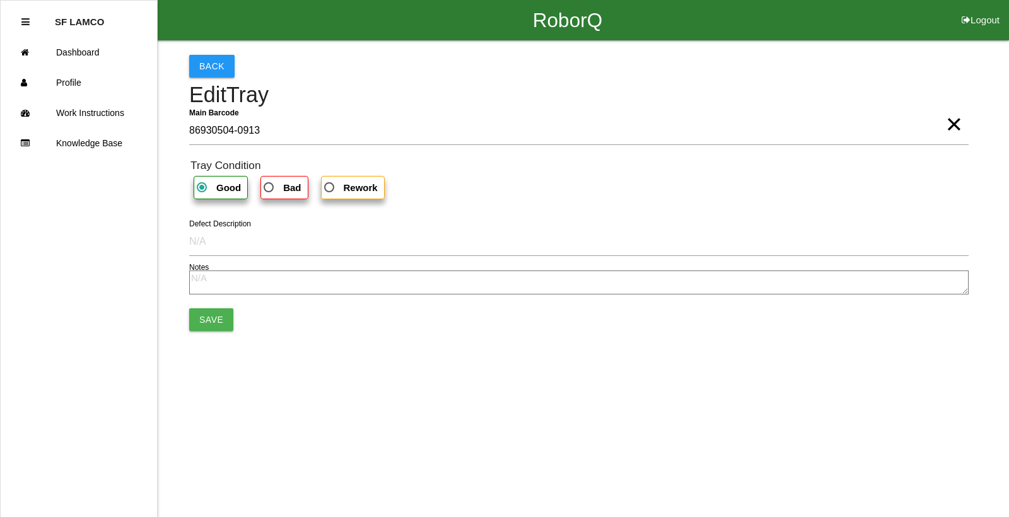
click at [293, 191] on b "Bad" at bounding box center [292, 187] width 18 height 11
click at [269, 188] on input "Bad" at bounding box center [265, 184] width 8 height 8
radio input "true"
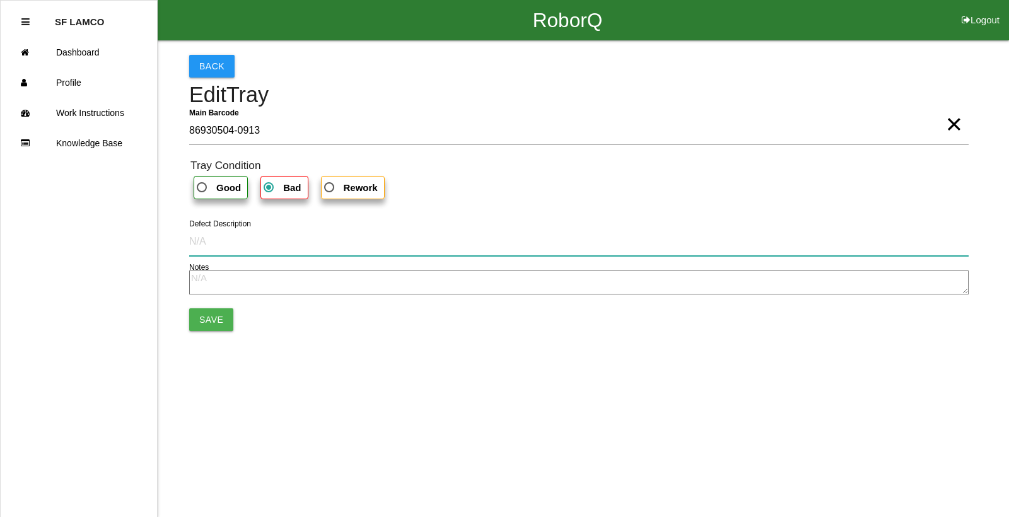
click at [221, 242] on input "Defect Description" at bounding box center [579, 241] width 780 height 29
type input "pull out"
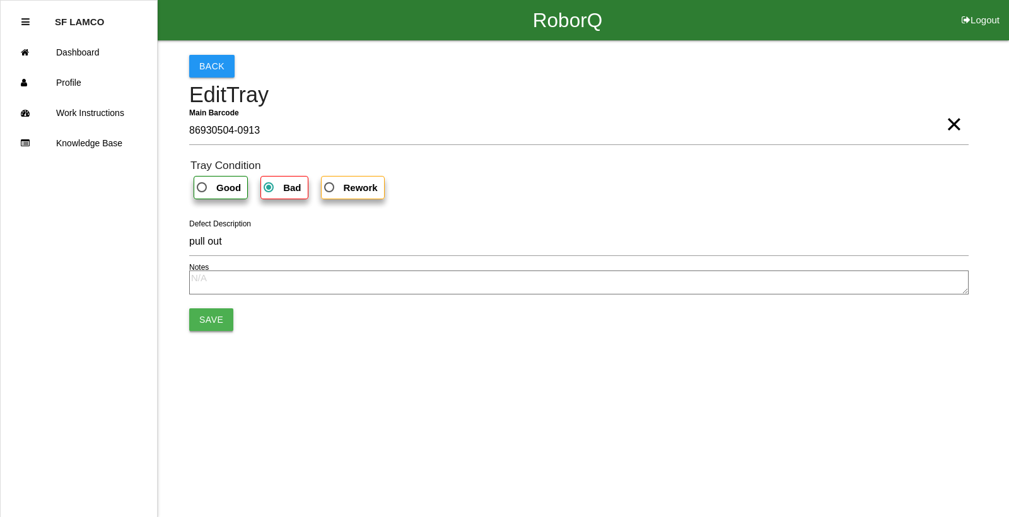
click at [207, 320] on button "Save" at bounding box center [211, 319] width 44 height 23
